Goal: Task Accomplishment & Management: Manage account settings

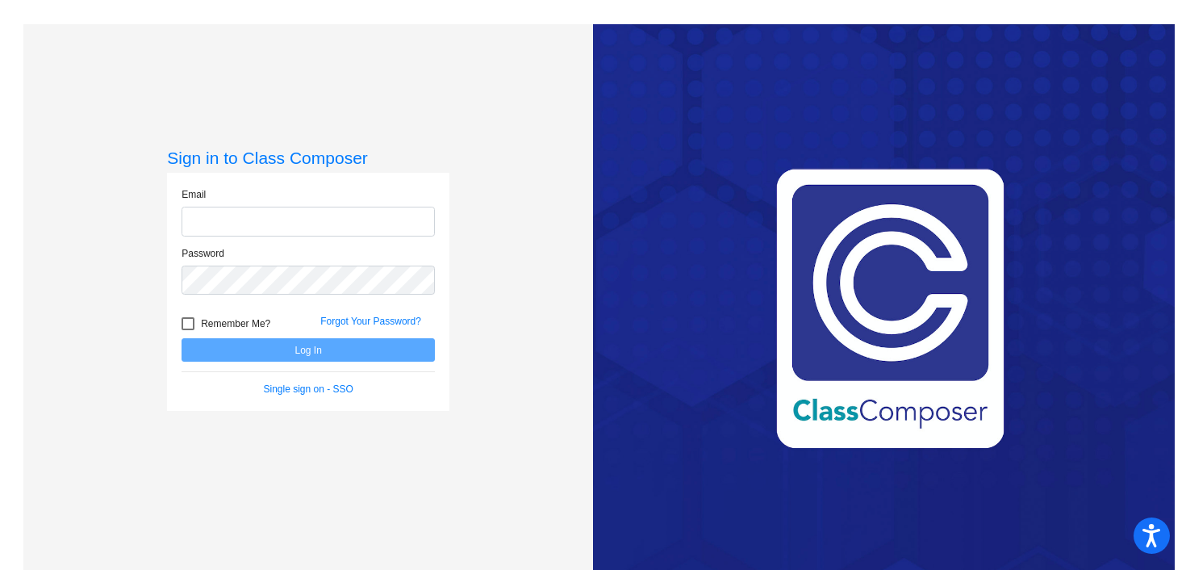
type input "[EMAIL_ADDRESS][DOMAIN_NAME]"
click at [357, 349] on button "Log In" at bounding box center [308, 349] width 253 height 23
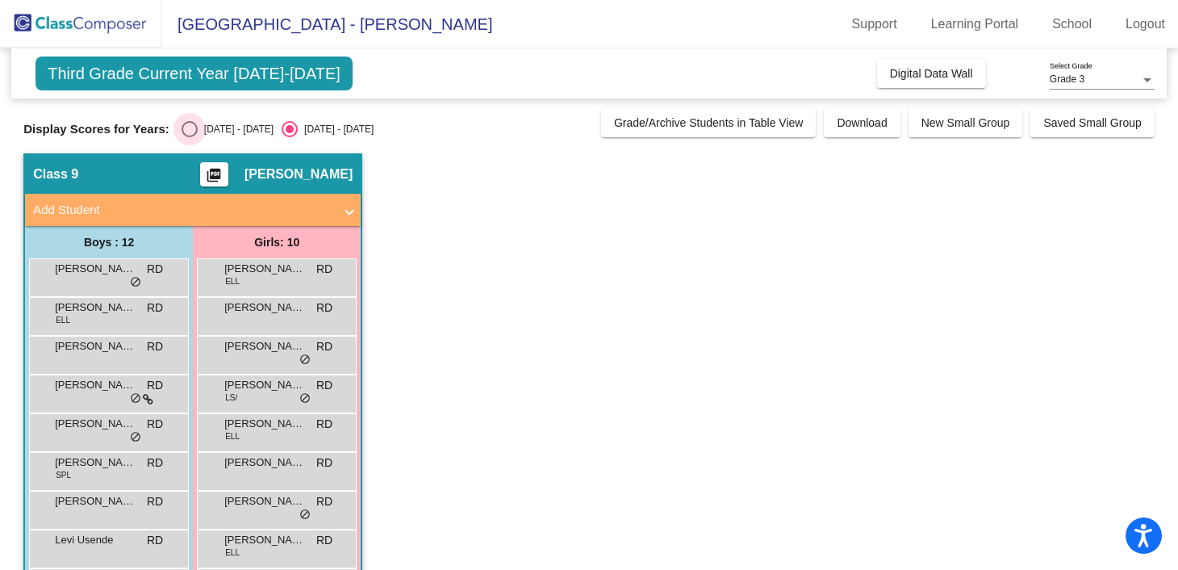
click at [187, 129] on div "Select an option" at bounding box center [190, 129] width 16 height 16
click at [189, 137] on input "[DATE] - [DATE]" at bounding box center [189, 137] width 1 height 1
radio input "true"
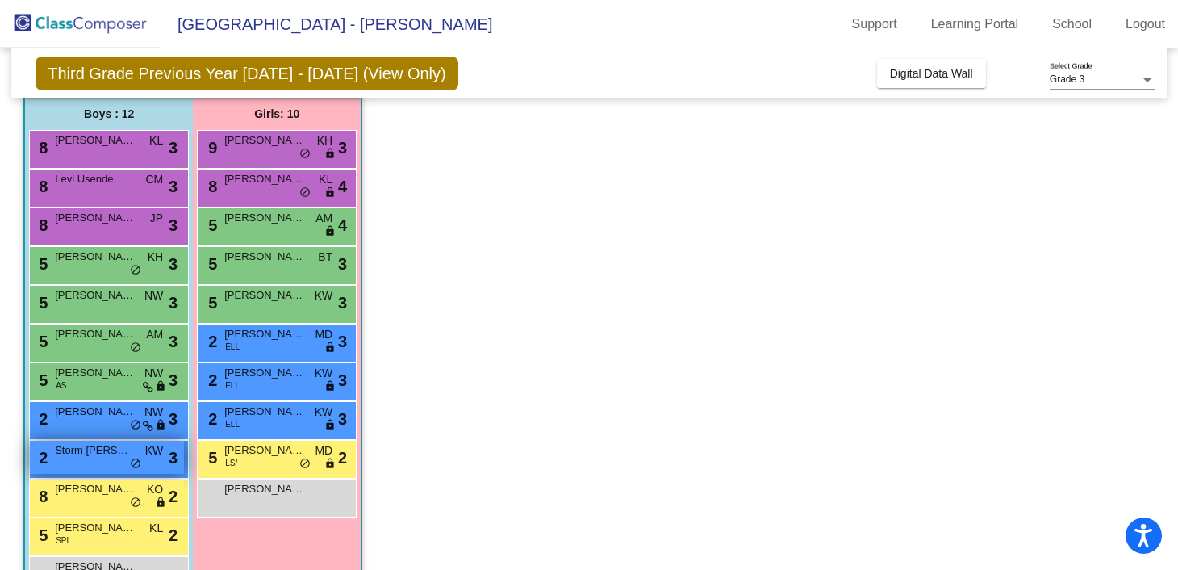
scroll to position [130, 0]
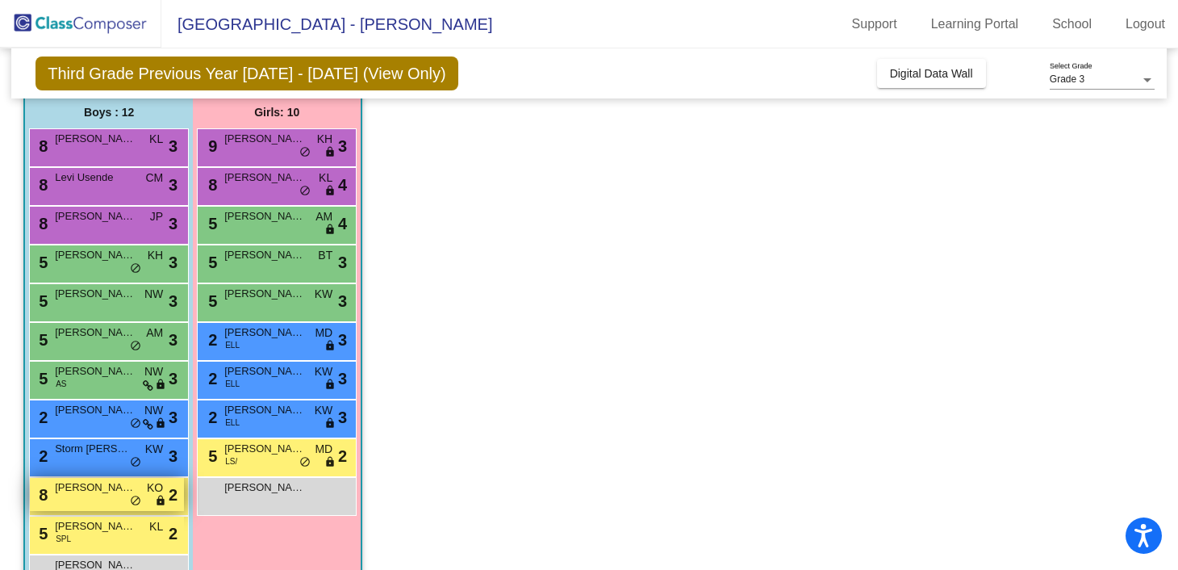
click at [98, 490] on span "[PERSON_NAME]" at bounding box center [95, 487] width 81 height 16
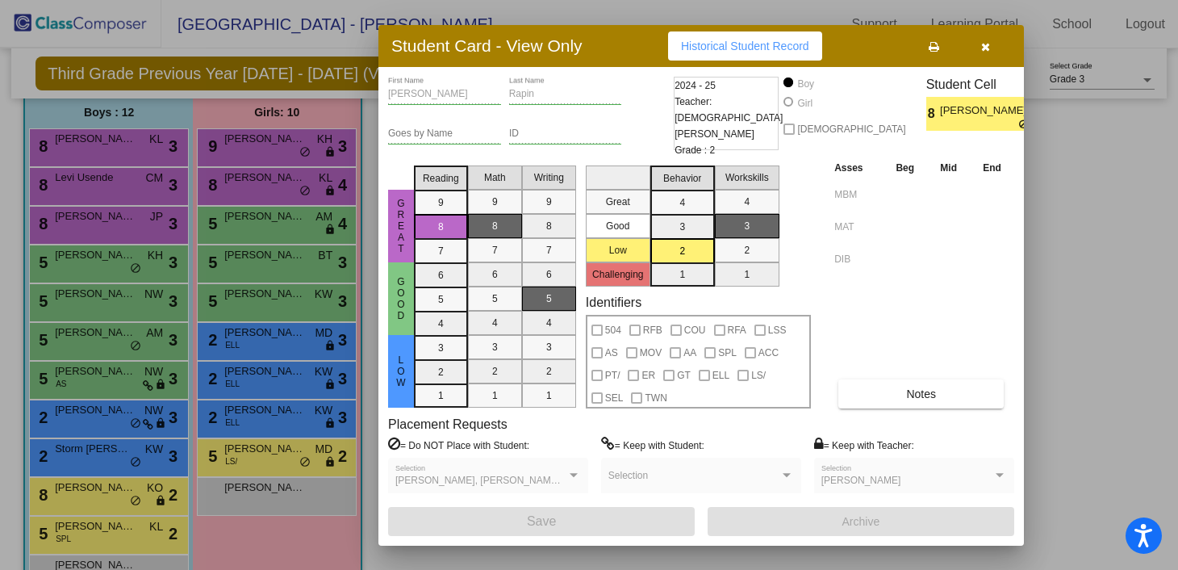
click at [985, 48] on icon "button" at bounding box center [985, 46] width 9 height 11
